Goal: Information Seeking & Learning: Learn about a topic

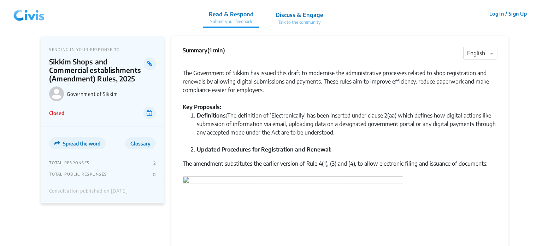
click at [33, 12] on img at bounding box center [29, 13] width 37 height 21
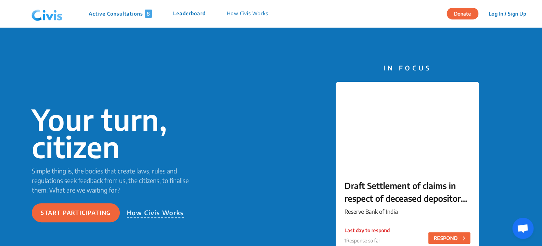
click at [126, 18] on div "Active Consultations 8 Leaderboard How Civis Works" at bounding box center [154, 13] width 250 height 21
click at [126, 13] on p "Active Consultations 8" at bounding box center [120, 14] width 63 height 8
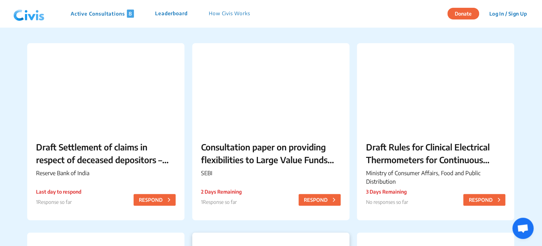
scroll to position [47, 0]
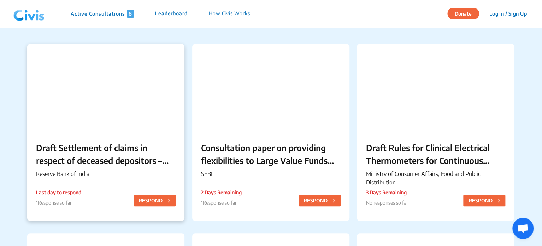
click at [124, 154] on p "Draft Settlement of claims in respect of deceased depositors – Simplification o…" at bounding box center [106, 153] width 140 height 25
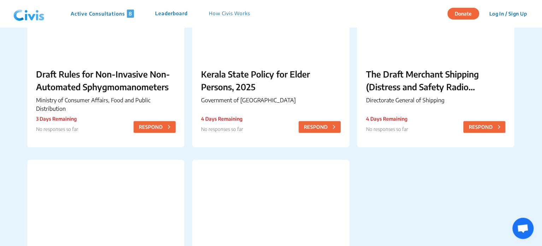
scroll to position [315, 0]
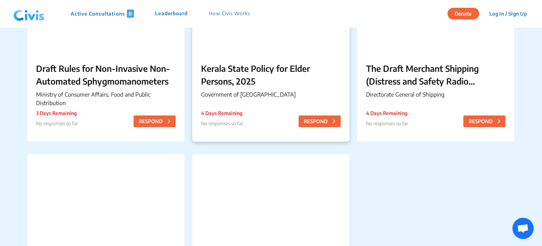
click at [271, 82] on p "Kerala State Policy for Elder Persons, 2025" at bounding box center [271, 74] width 140 height 25
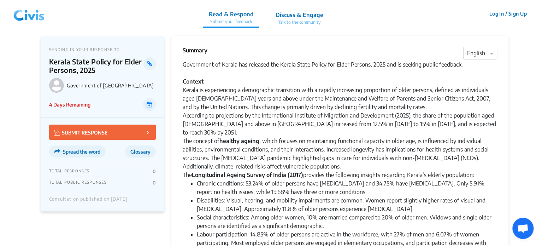
click at [275, 126] on div "Government of Kerala has released the Kerala State Policy for Elder Persons, 20…" at bounding box center [340, 119] width 315 height 119
